Goal: Communication & Community: Answer question/provide support

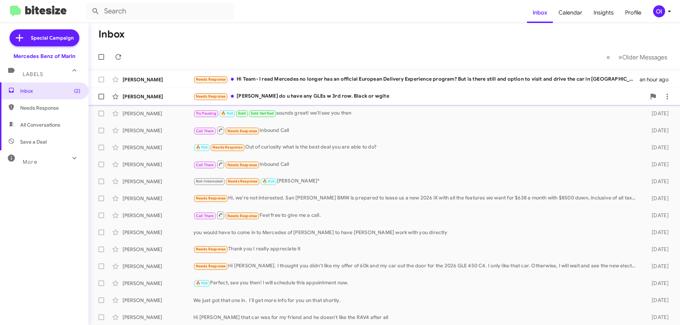
click at [380, 95] on div "Needs Response [PERSON_NAME] do u have any GLEs w 3rd row. Black or wgite" at bounding box center [419, 96] width 452 height 8
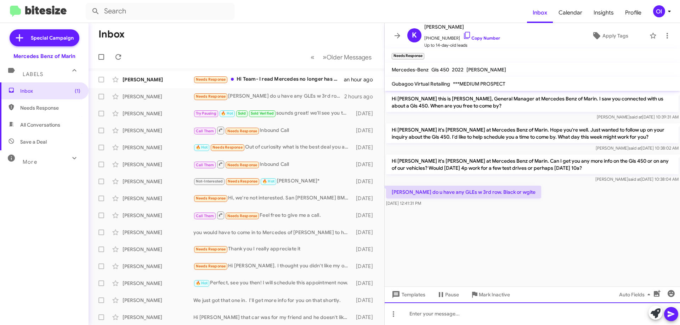
click at [494, 314] on div at bounding box center [531, 314] width 295 height 23
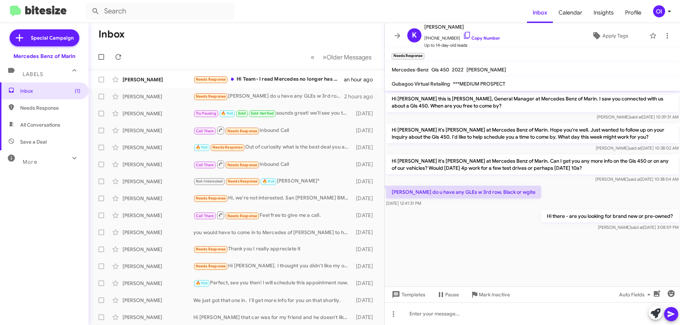
click at [511, 211] on div "Hi there - are you looking for brand new or pre-owned? Omar said at Aug 25, 202…" at bounding box center [531, 220] width 295 height 24
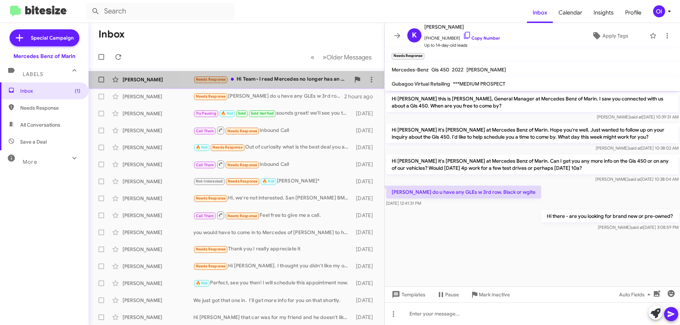
click at [241, 76] on div "Needs Response Hi Team- I read Mercedes no longer has an official European Deli…" at bounding box center [271, 79] width 157 height 8
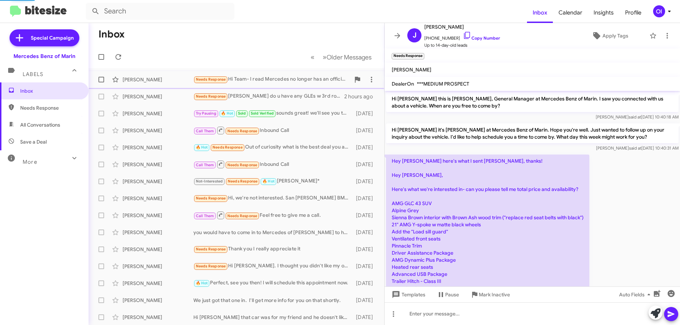
scroll to position [122, 0]
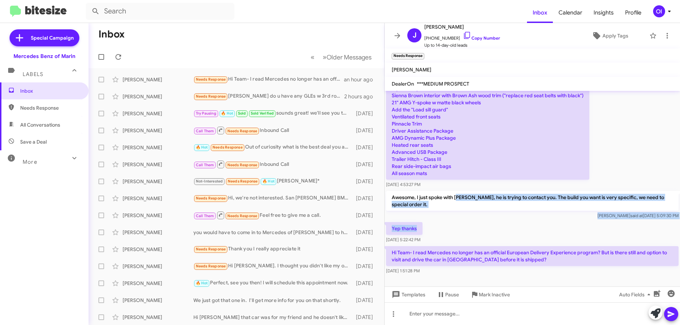
drag, startPoint x: 459, startPoint y: 191, endPoint x: 487, endPoint y: 233, distance: 50.8
click at [487, 233] on div "Hi Jason this is Omar Ibrahimi, General Manager at Mercedes Benz of Marin. I sa…" at bounding box center [531, 122] width 295 height 307
click at [487, 233] on div "Yep thanks Jul 21, 2025, 5:22:42 PM" at bounding box center [531, 233] width 295 height 24
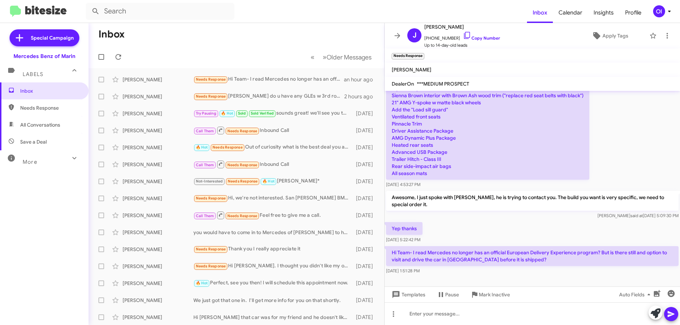
drag, startPoint x: 510, startPoint y: 232, endPoint x: 470, endPoint y: 187, distance: 60.7
click at [470, 187] on div "Hi Jason this is Omar Ibrahimi, General Manager at Mercedes Benz of Marin. I sa…" at bounding box center [531, 122] width 295 height 307
click at [470, 187] on div "Jul 21, 2025, 4:53:27 PM" at bounding box center [487, 184] width 203 height 7
drag, startPoint x: 470, startPoint y: 187, endPoint x: 509, endPoint y: 237, distance: 63.6
click at [509, 237] on div "Hi Jason this is Omar Ibrahimi, General Manager at Mercedes Benz of Marin. I sa…" at bounding box center [531, 122] width 295 height 307
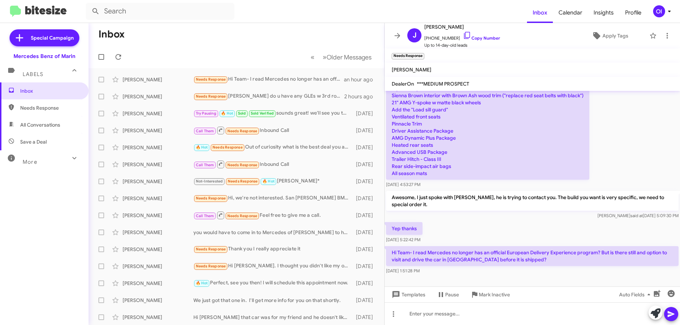
click at [509, 237] on div "Yep thanks Jul 21, 2025, 5:22:42 PM" at bounding box center [531, 233] width 295 height 24
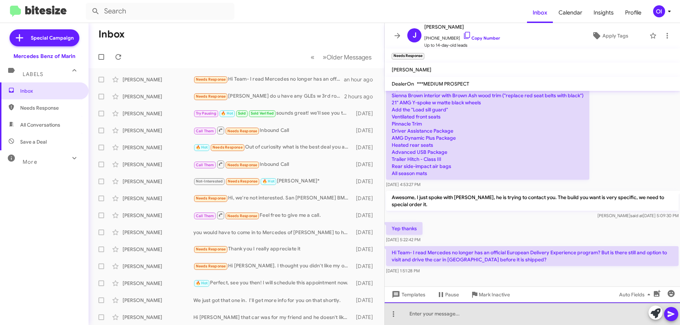
click at [524, 314] on div at bounding box center [531, 314] width 295 height 23
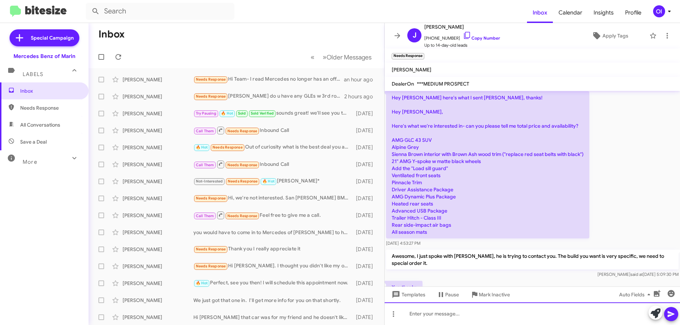
scroll to position [6, 0]
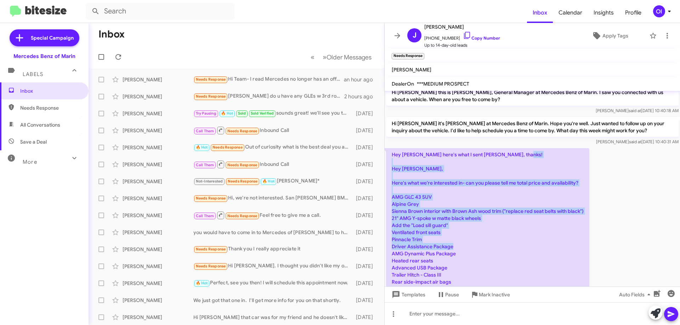
drag, startPoint x: 459, startPoint y: 190, endPoint x: 504, endPoint y: 263, distance: 85.7
click at [504, 263] on p "Hey Omar here's what I sent Ruben, thanks! Hey Ruben, Here's what we're interes…" at bounding box center [487, 221] width 203 height 147
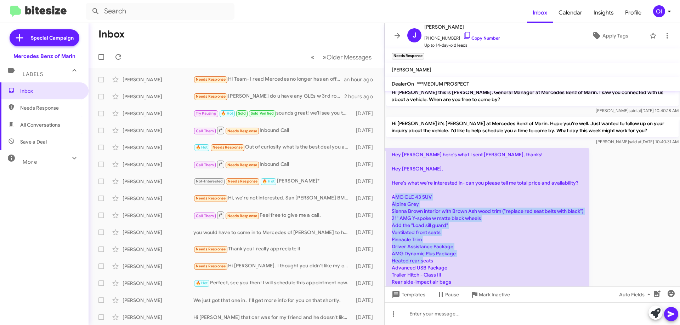
drag, startPoint x: 504, startPoint y: 270, endPoint x: 473, endPoint y: 185, distance: 90.6
click at [473, 188] on p "Hey Omar here's what I sent Ruben, thanks! Hey Ruben, Here's what we're interes…" at bounding box center [487, 221] width 203 height 147
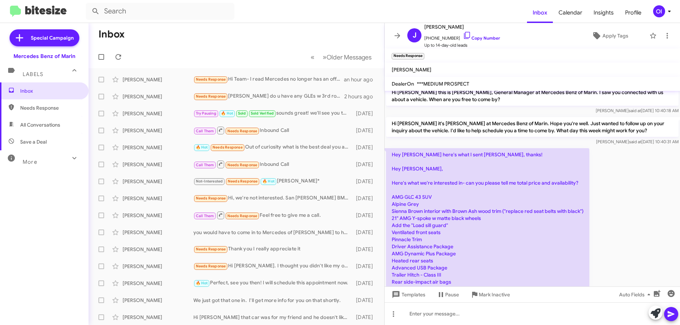
click at [473, 185] on p "Hey Omar here's what I sent Ruben, thanks! Hey Ruben, Here's what we're interes…" at bounding box center [487, 221] width 203 height 147
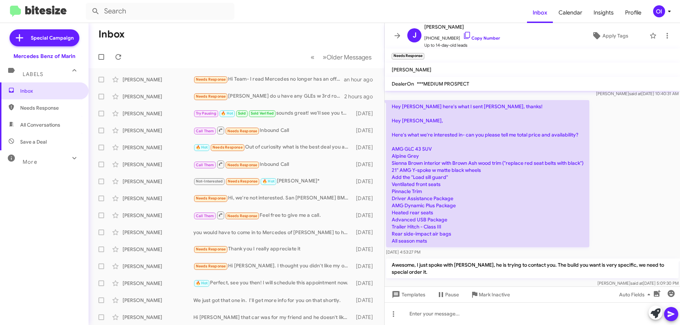
scroll to position [148, 0]
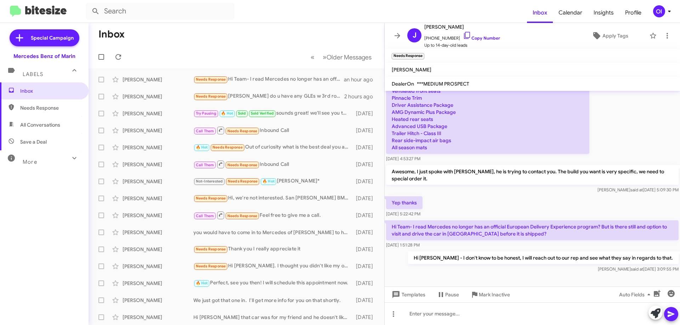
drag, startPoint x: 473, startPoint y: 185, endPoint x: 441, endPoint y: 150, distance: 47.6
click at [446, 156] on div "Hi Jason this is Omar Ibrahimi, General Manager at Mercedes Benz of Marin. I sa…" at bounding box center [531, 108] width 295 height 331
click at [441, 150] on p "Hey Omar here's what I sent Ruben, thanks! Hey Ruben, Here's what we're interes…" at bounding box center [487, 80] width 203 height 147
drag, startPoint x: 443, startPoint y: 124, endPoint x: 475, endPoint y: 205, distance: 86.6
click at [474, 204] on div "Hi Jason this is Omar Ibrahimi, General Manager at Mercedes Benz of Marin. I sa…" at bounding box center [531, 108] width 295 height 331
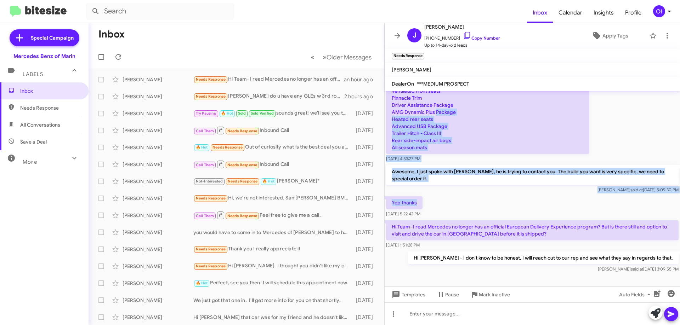
click at [475, 205] on div "Yep thanks Jul 21, 2025, 5:22:42 PM" at bounding box center [531, 207] width 295 height 24
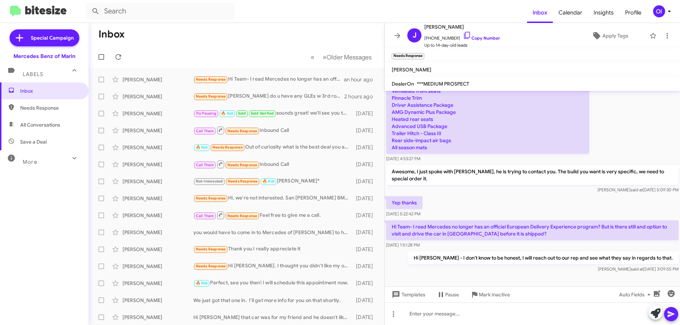
click at [49, 128] on span "All Conversations" at bounding box center [40, 124] width 40 height 7
type input "in:all-conversations"
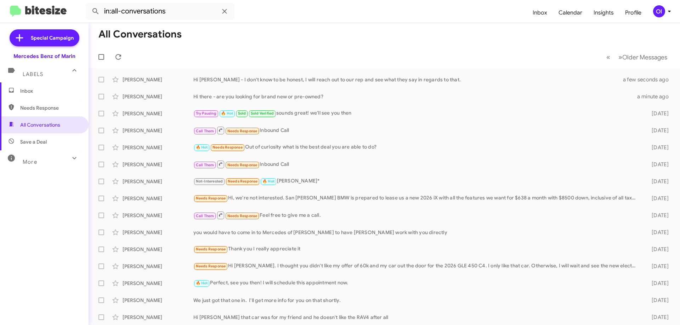
click at [44, 88] on span "Inbox" at bounding box center [50, 90] width 60 height 7
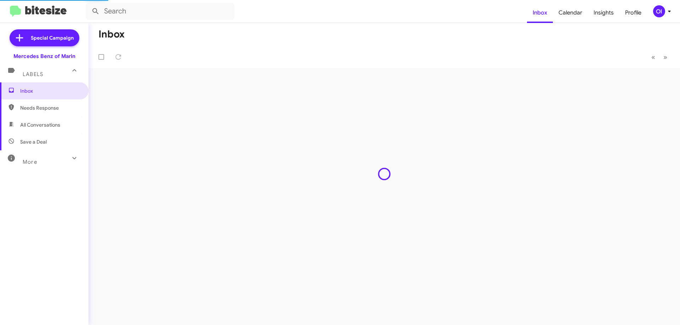
click at [658, 10] on div "OI" at bounding box center [659, 11] width 12 height 12
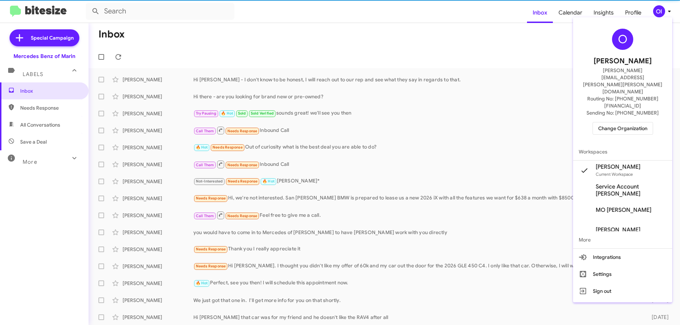
click at [631, 122] on span "Change Organization" at bounding box center [622, 128] width 49 height 12
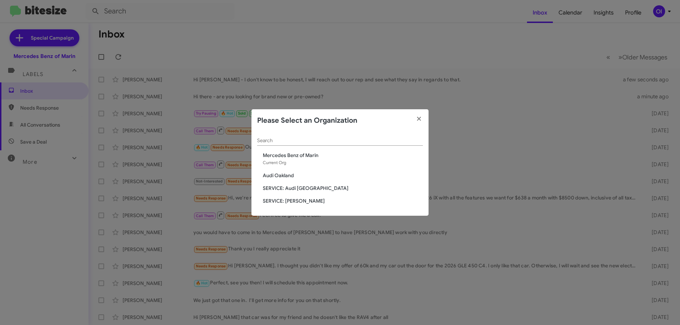
click at [282, 202] on span "SERVICE: [PERSON_NAME]" at bounding box center [343, 200] width 160 height 7
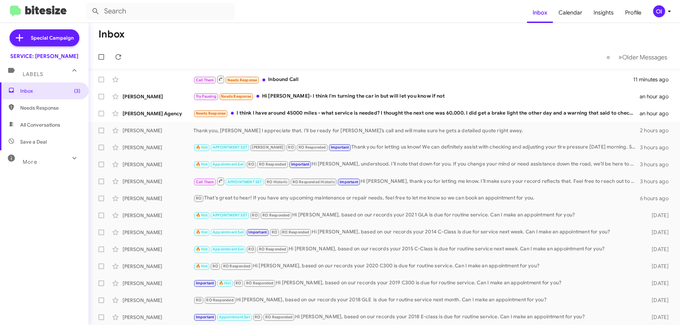
click at [658, 14] on div "OI" at bounding box center [659, 11] width 12 height 12
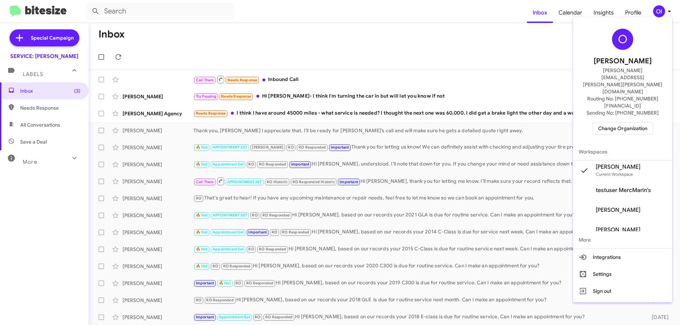
click at [617, 122] on span "Change Organization" at bounding box center [622, 128] width 49 height 12
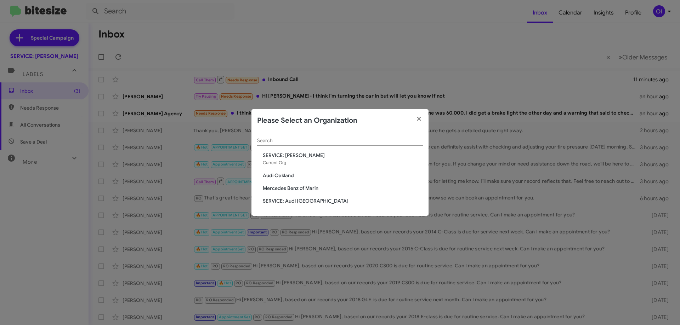
click at [290, 189] on span "Mercedes Benz of Marin" at bounding box center [343, 188] width 160 height 7
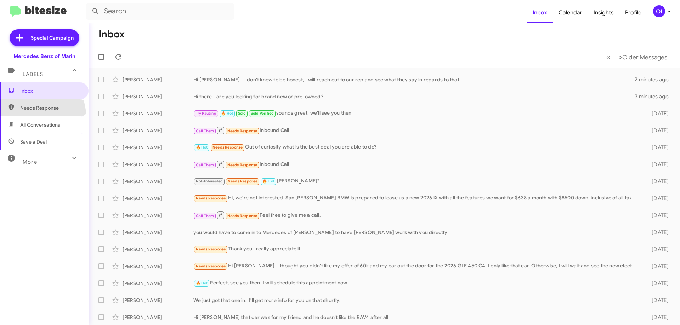
click at [37, 116] on span "Needs Response" at bounding box center [44, 107] width 88 height 17
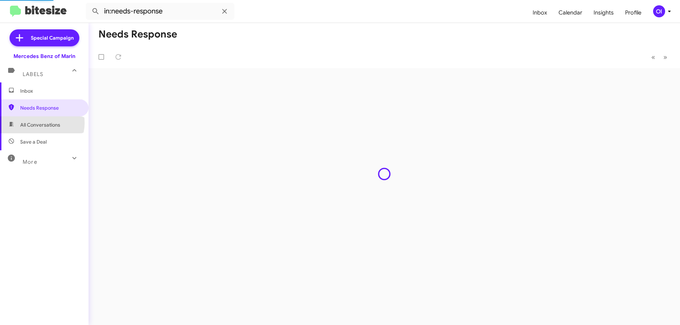
click at [39, 123] on span "All Conversations" at bounding box center [40, 124] width 40 height 7
type input "in:all-conversations"
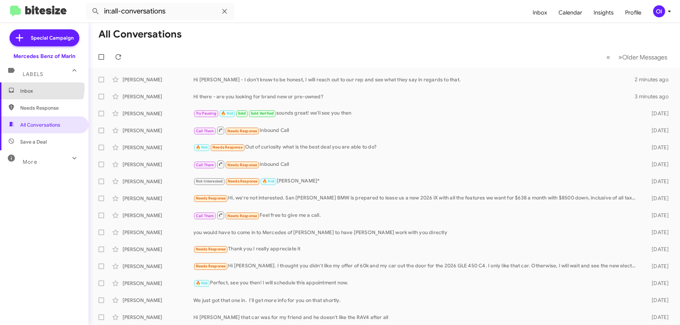
click at [36, 87] on span "Inbox" at bounding box center [50, 90] width 60 height 7
